Goal: Find specific page/section: Find specific page/section

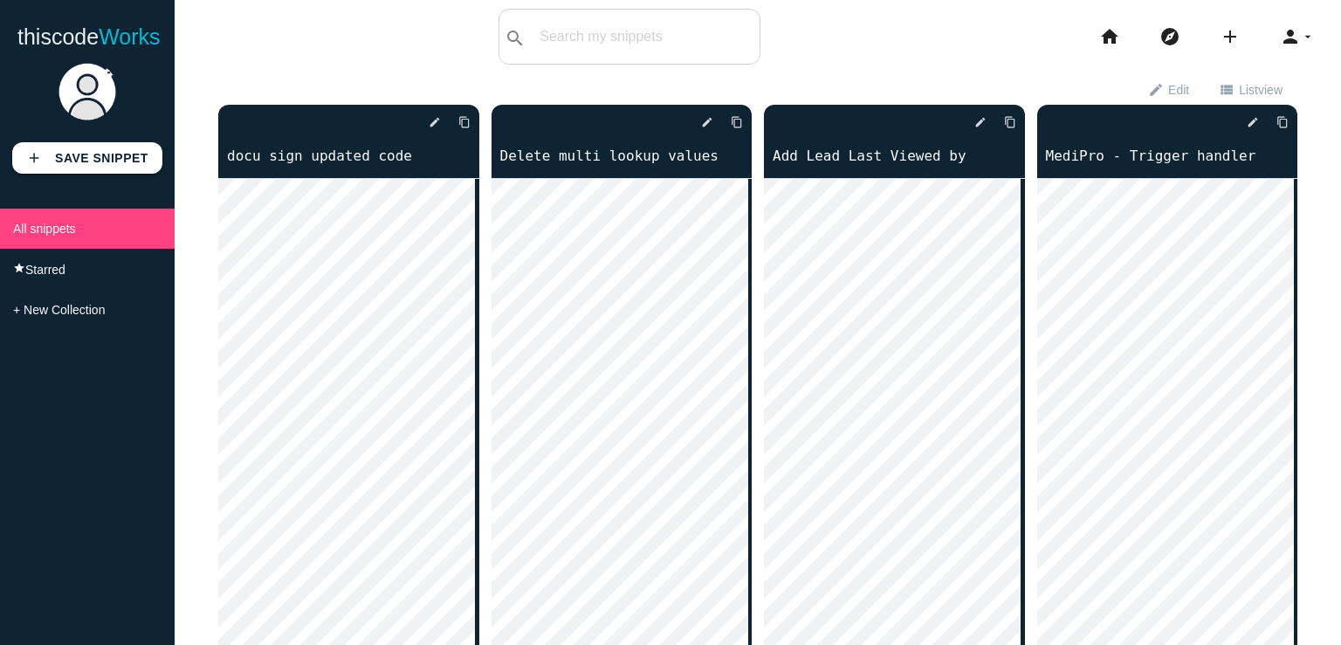
click at [628, 37] on input "text" at bounding box center [645, 36] width 229 height 37
click at [623, 40] on input "text" at bounding box center [645, 36] width 229 height 37
click at [520, 35] on button "search" at bounding box center [514, 37] width 31 height 54
click at [513, 36] on icon "search" at bounding box center [515, 38] width 21 height 56
click at [588, 39] on input "text" at bounding box center [645, 36] width 229 height 37
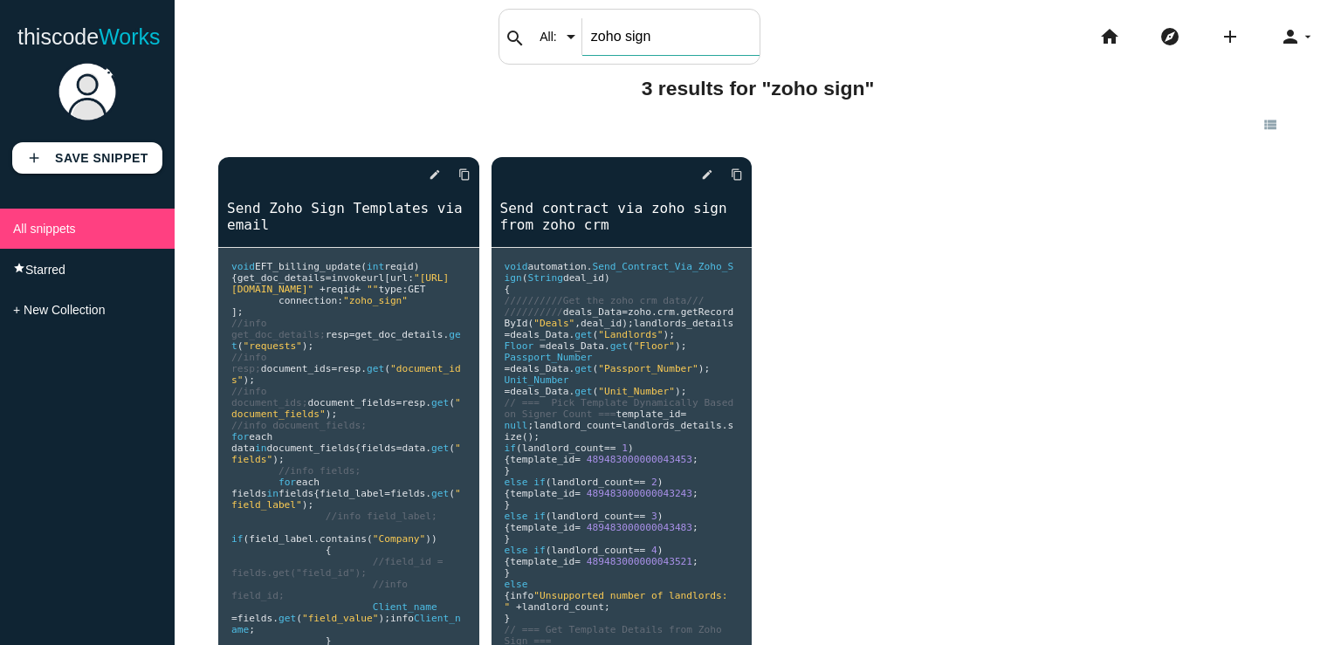
click at [627, 39] on input "zoho sign" at bounding box center [670, 36] width 177 height 37
type input "mail merge"
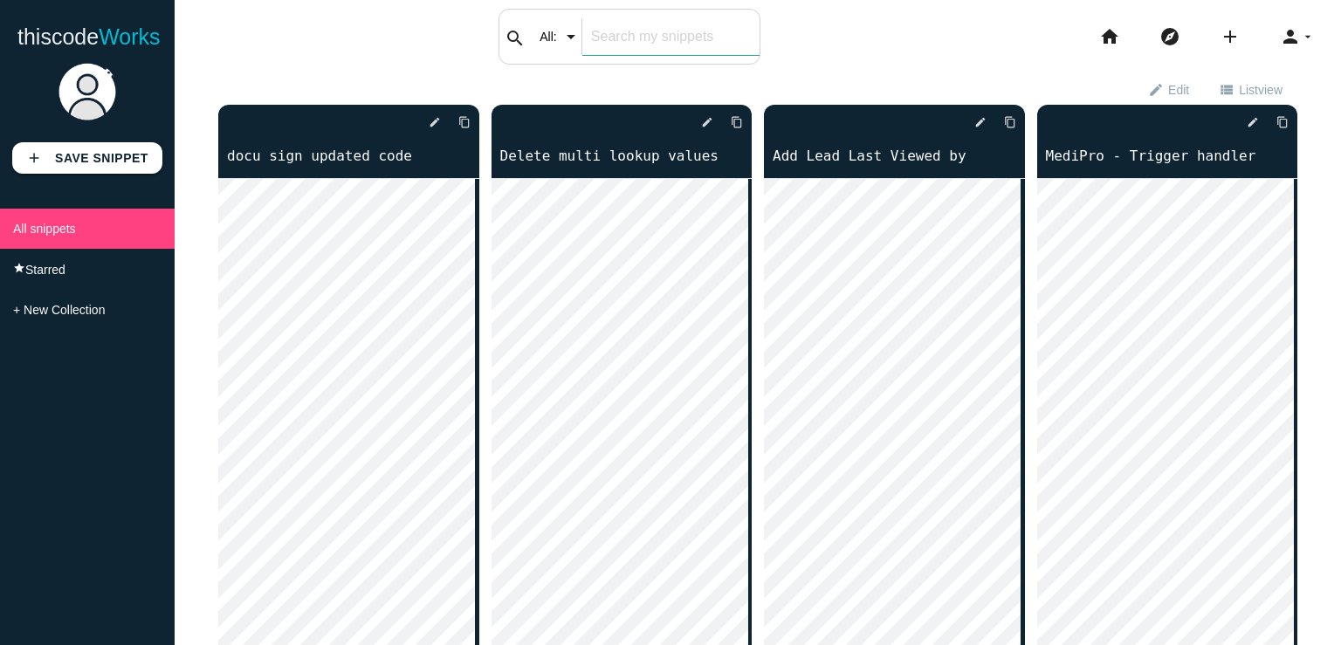
click at [582, 49] on input "text" at bounding box center [670, 36] width 177 height 37
click at [609, 33] on input "text" at bounding box center [670, 36] width 177 height 37
click at [623, 52] on input "text" at bounding box center [670, 36] width 177 height 37
type input "attachment"
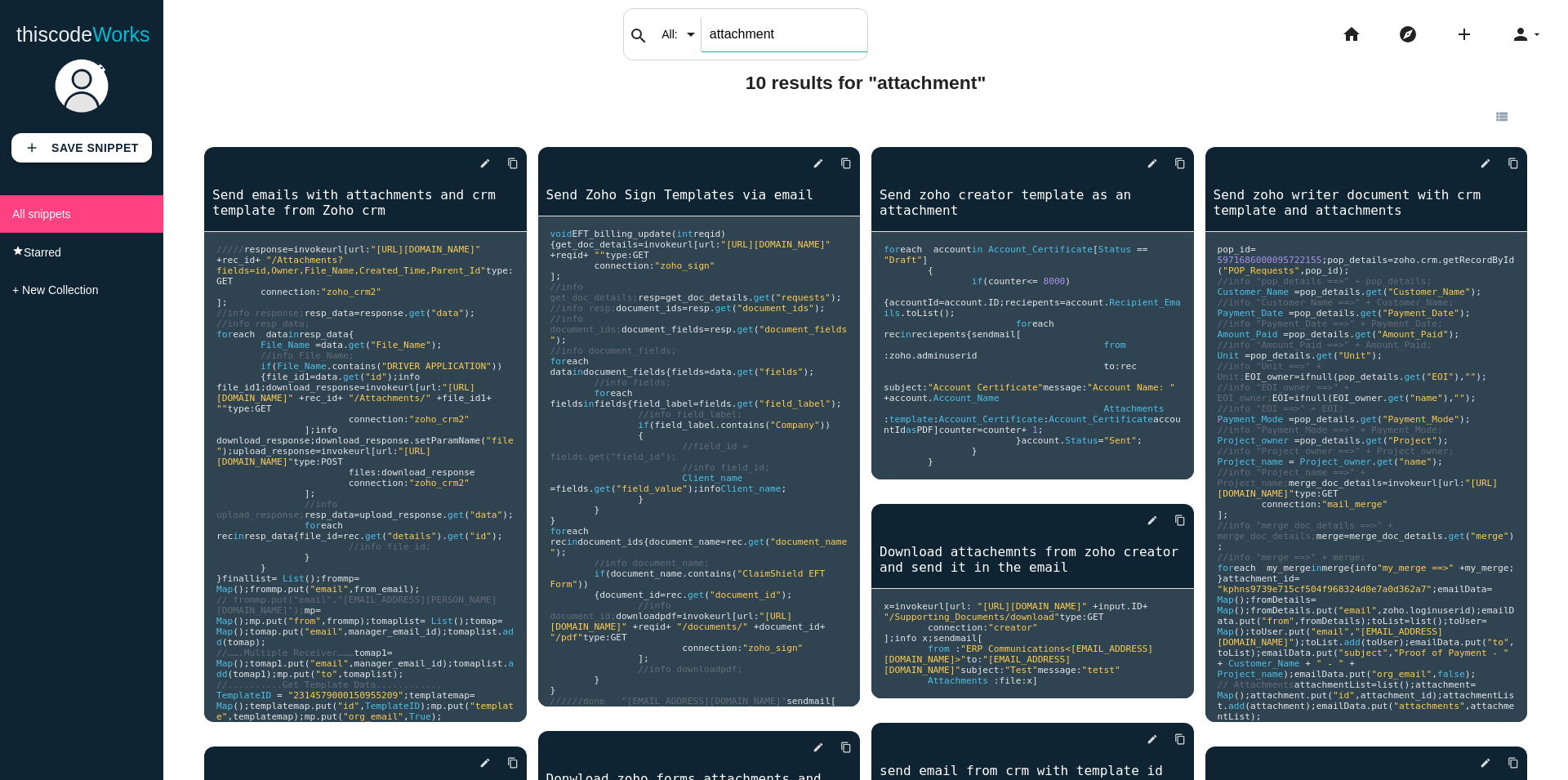
click at [740, 34] on input "attachment" at bounding box center [784, 34] width 166 height 35
click at [790, 36] on input "attachment" at bounding box center [784, 34] width 166 height 35
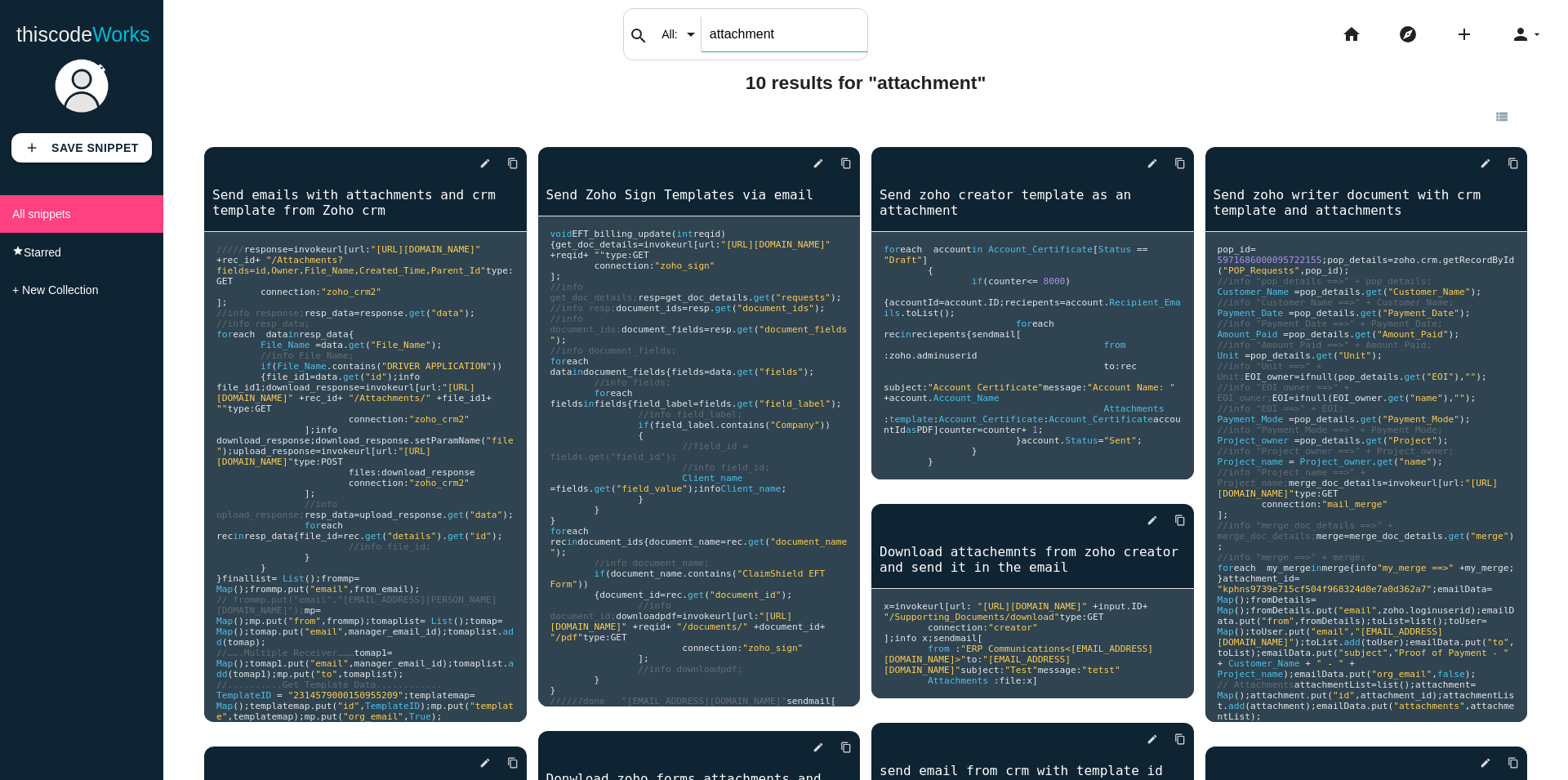
click at [790, 36] on input "attachment" at bounding box center [784, 34] width 166 height 35
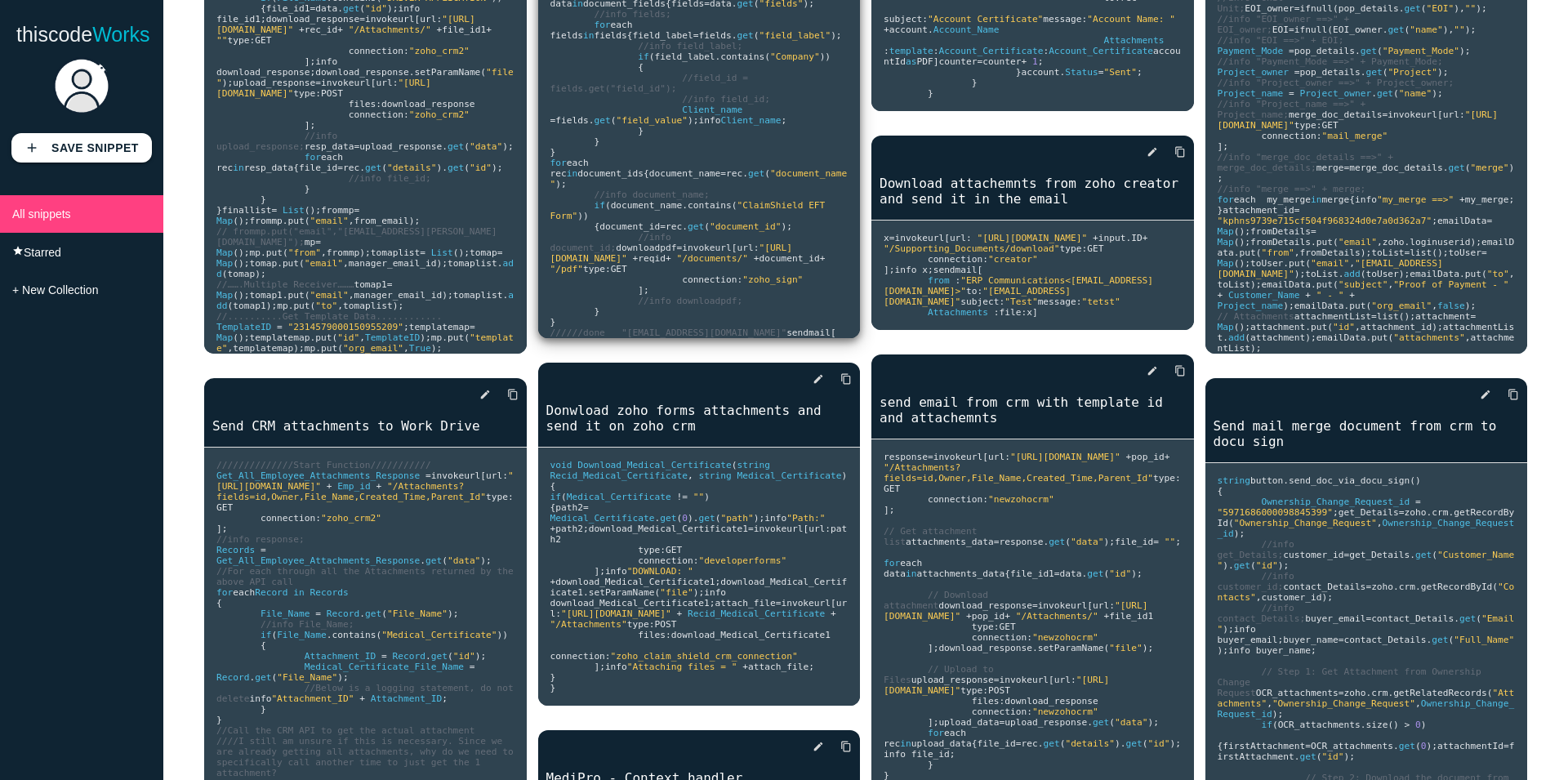
scroll to position [558, 0]
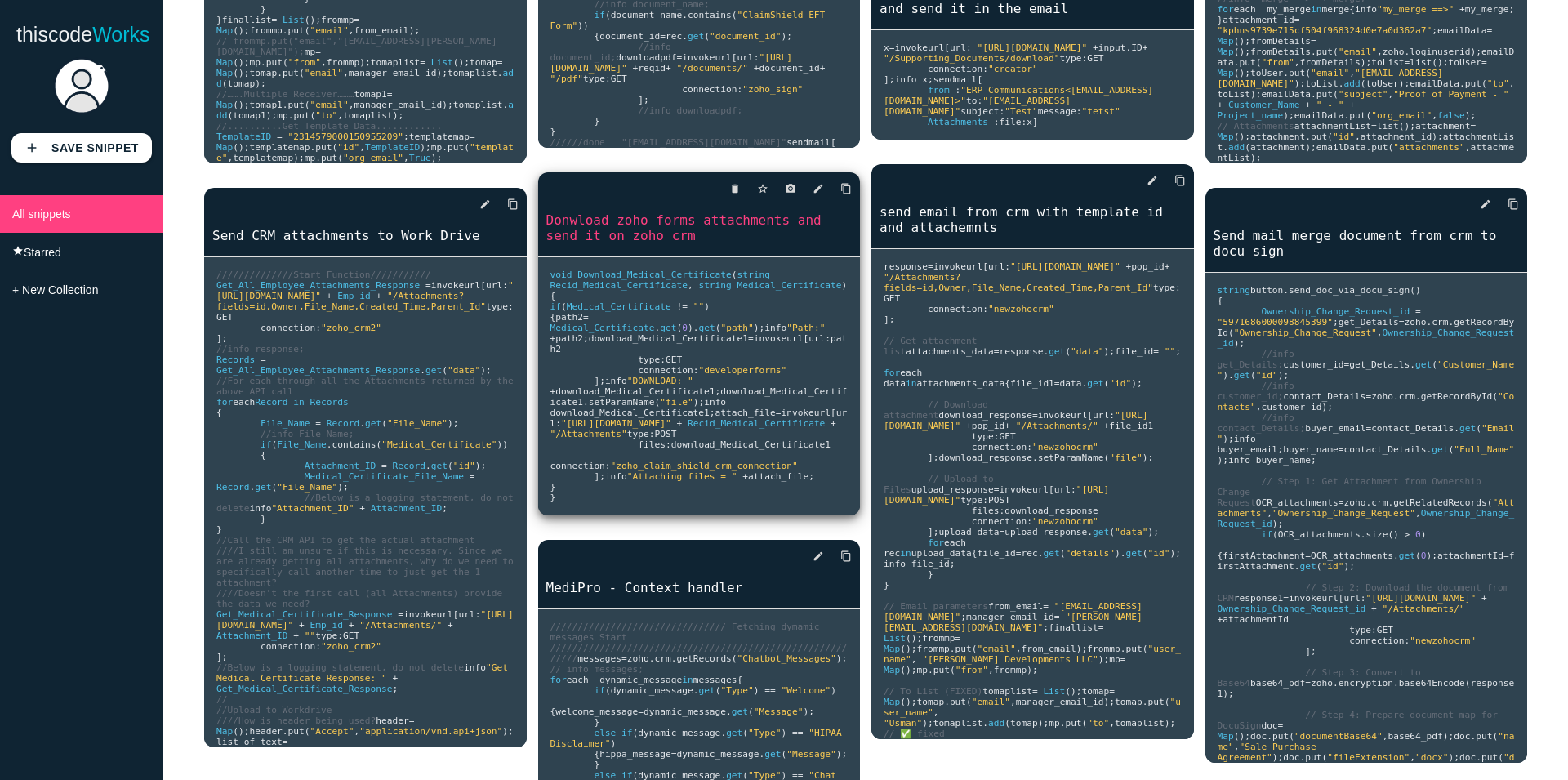
click at [655, 408] on span "setParamName" at bounding box center [622, 401] width 66 height 10
click at [813, 189] on icon "edit" at bounding box center [819, 188] width 11 height 29
